Goal: Task Accomplishment & Management: Use online tool/utility

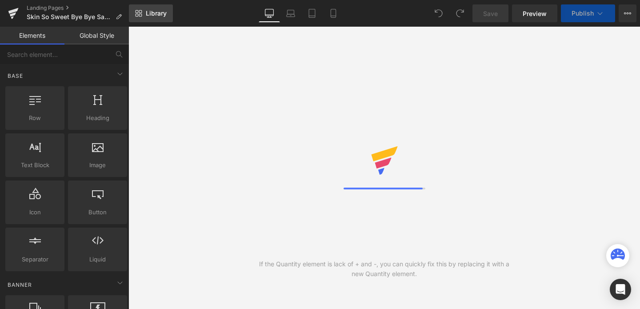
click at [159, 16] on span "Library" at bounding box center [156, 13] width 21 height 8
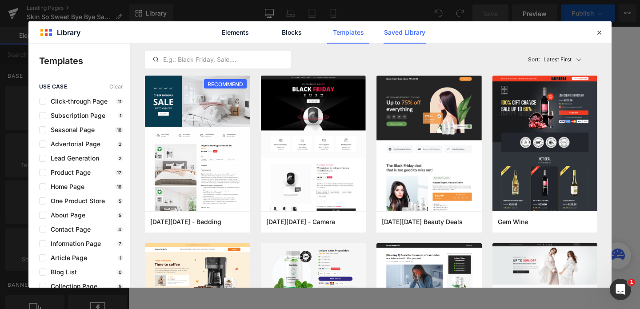
click at [0, 0] on link "Saved Library" at bounding box center [0, 0] width 0 height 0
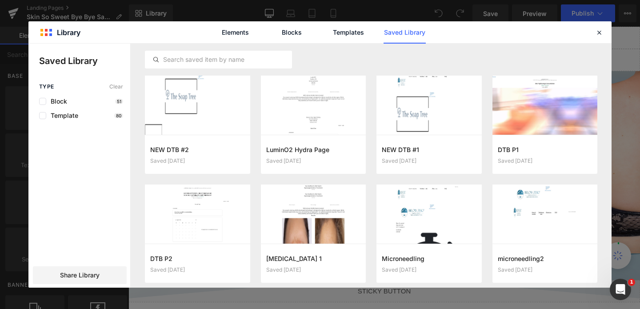
click at [602, 38] on div "Elements Blocks Templates Saved Library" at bounding box center [319, 32] width 583 height 22
click at [602, 33] on icon at bounding box center [599, 32] width 8 height 8
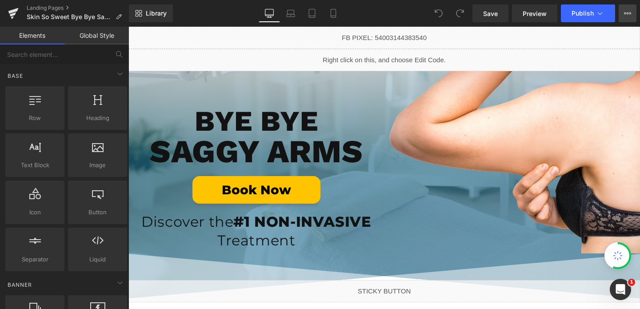
click at [629, 14] on icon at bounding box center [627, 13] width 7 height 7
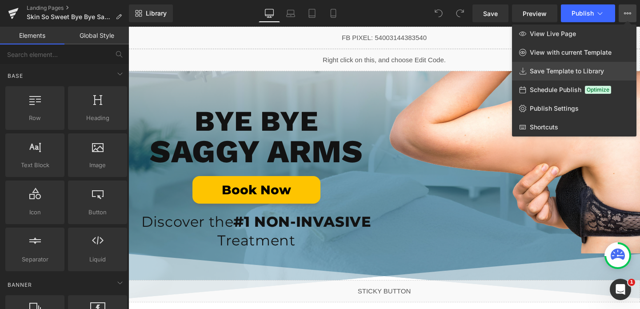
click at [559, 68] on span "Save Template to Library" at bounding box center [567, 71] width 74 height 8
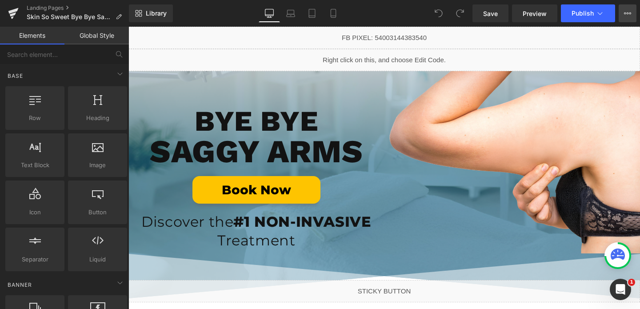
click at [628, 13] on icon at bounding box center [627, 13] width 7 height 7
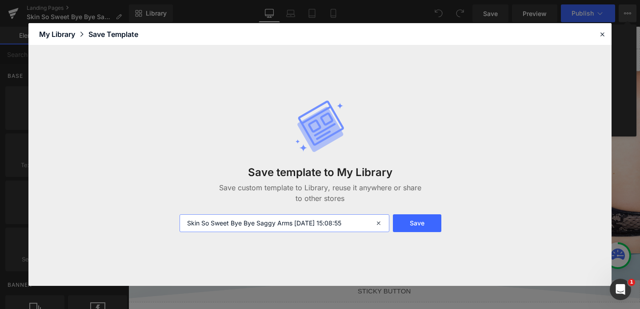
click at [0, 0] on input "Skin So Sweet Bye Bye Saggy Arms [DATE] 15:08:55" at bounding box center [0, 0] width 0 height 0
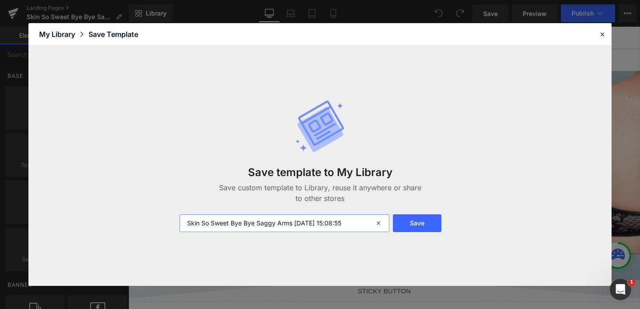
drag, startPoint x: 230, startPoint y: 222, endPoint x: 129, endPoint y: 199, distance: 103.5
click at [0, 0] on div "Save template to My Library Save custom template to Library, reuse it anywhere …" at bounding box center [0, 0] width 0 height 0
drag, startPoint x: 248, startPoint y: 222, endPoint x: 323, endPoint y: 223, distance: 75.1
click at [0, 0] on input "Bye Bye Saggy Arms [DATE] 15:08:55" at bounding box center [0, 0] width 0 height 0
type input "Bye Bye Saggy Arms"
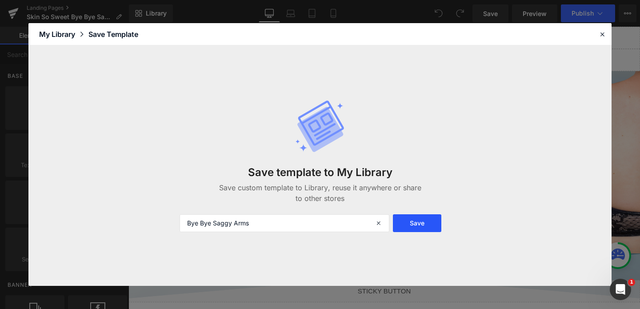
click at [0, 0] on button "Save" at bounding box center [0, 0] width 0 height 0
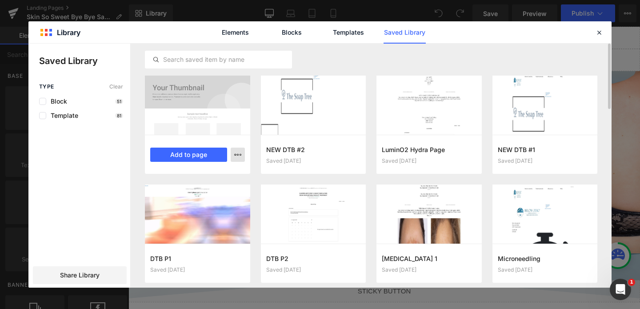
click at [232, 160] on button "button" at bounding box center [238, 154] width 14 height 14
click at [0, 0] on div at bounding box center [0, 0] width 0 height 0
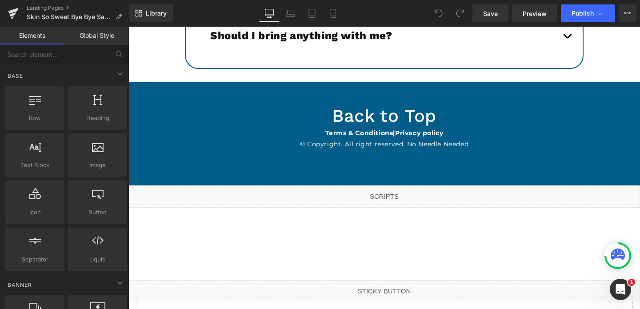
scroll to position [3405, 0]
